Goal: Find specific page/section: Find specific page/section

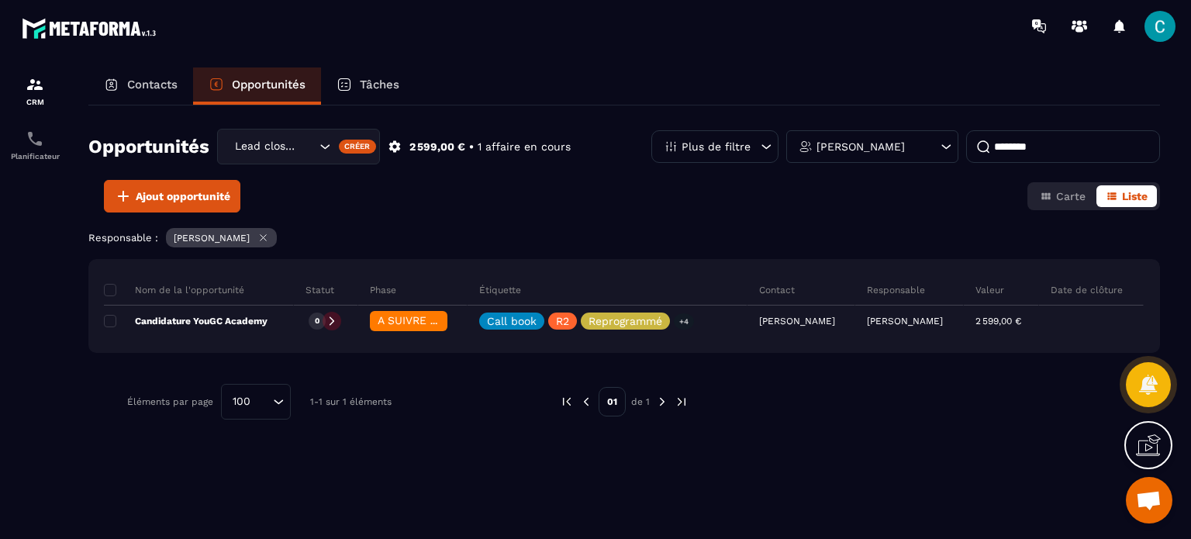
click at [144, 86] on p "Contacts" at bounding box center [152, 85] width 50 height 14
click at [175, 74] on div "Contacts" at bounding box center [140, 85] width 105 height 37
click at [152, 73] on div "Contacts" at bounding box center [140, 85] width 105 height 37
click at [130, 78] on p "Contacts" at bounding box center [152, 85] width 50 height 14
click at [130, 72] on div "Contacts" at bounding box center [140, 85] width 105 height 37
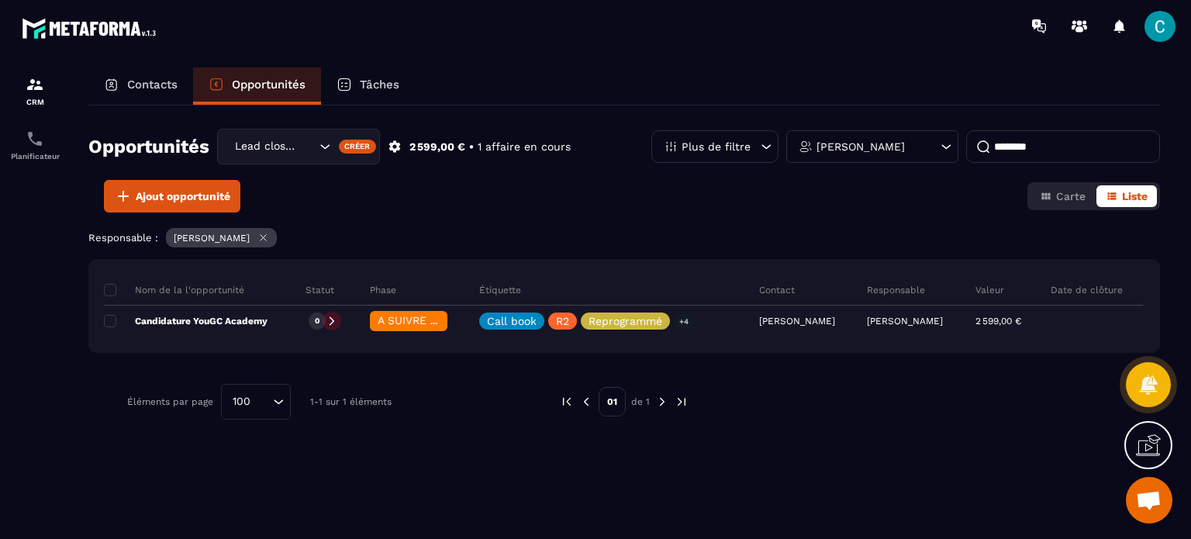
click at [130, 72] on div "Contacts" at bounding box center [140, 85] width 105 height 37
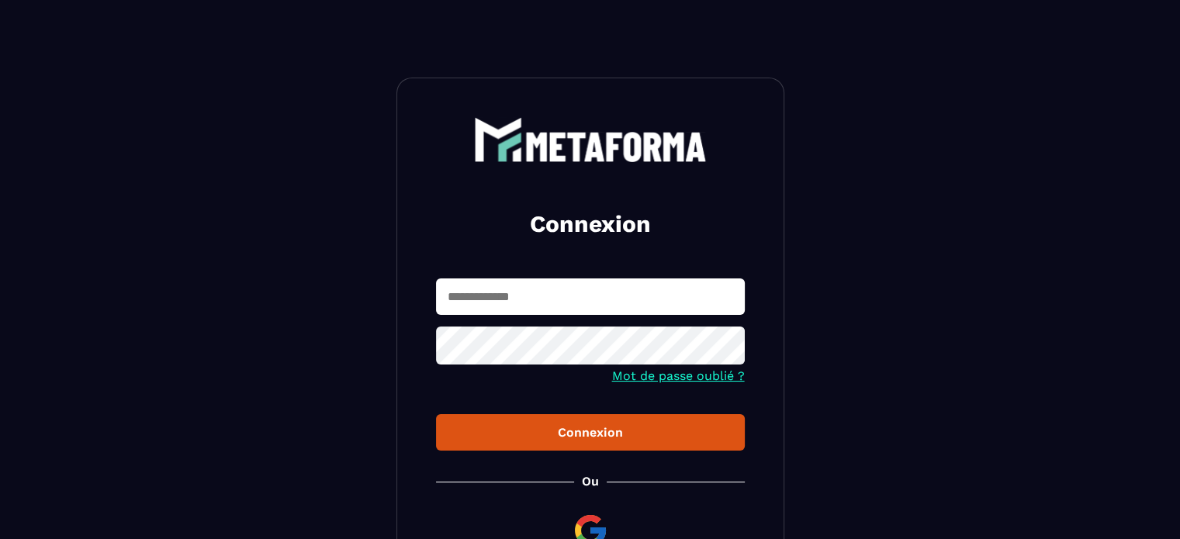
click at [516, 281] on input "text" at bounding box center [590, 296] width 309 height 36
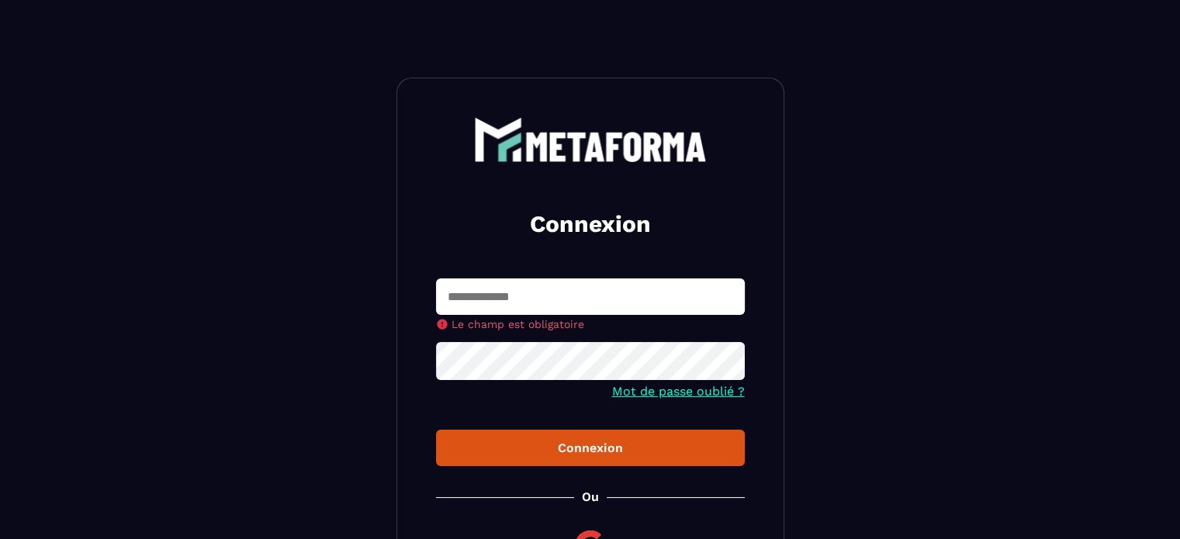
type input "**********"
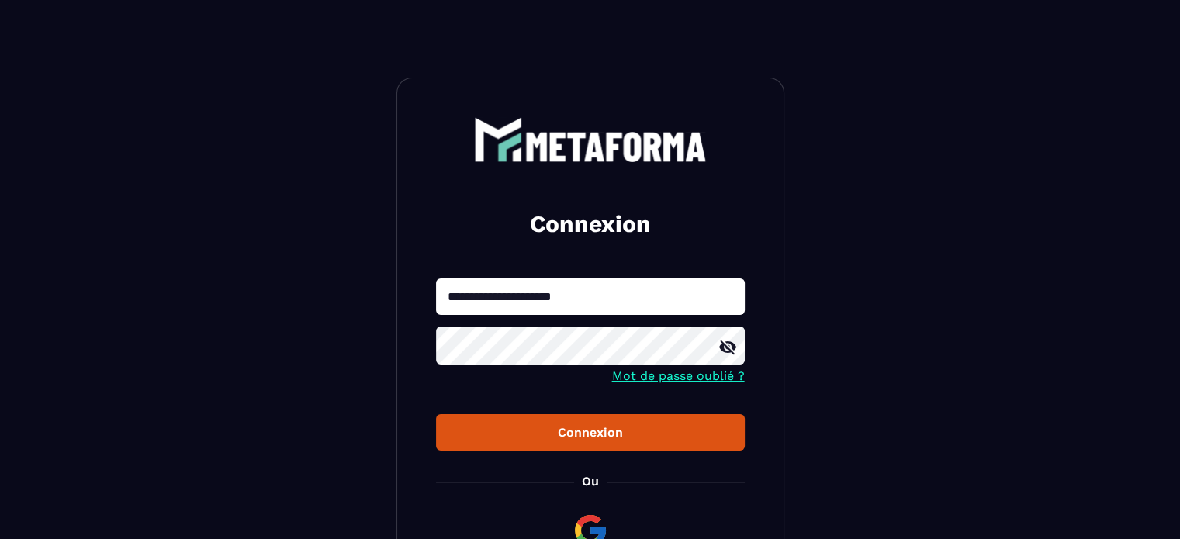
click at [617, 427] on div "Connexion" at bounding box center [590, 432] width 284 height 15
